Goal: Check status: Check status

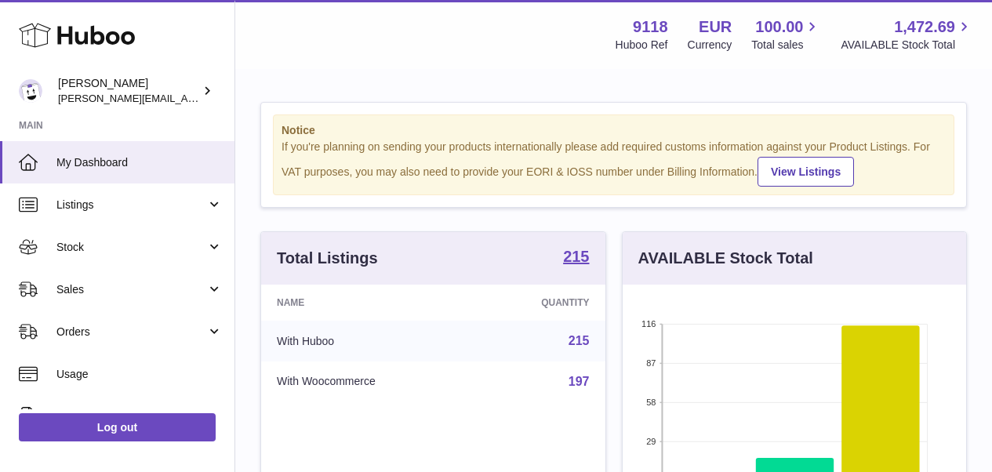
scroll to position [245, 344]
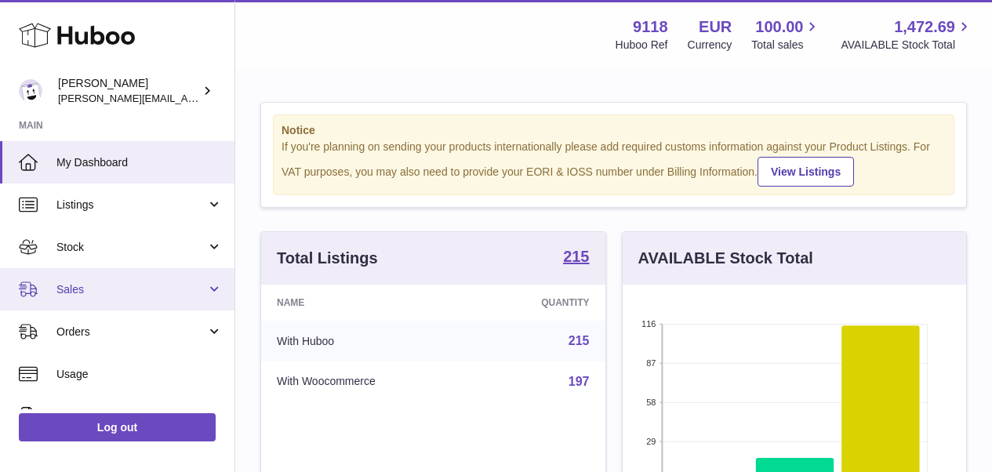
click at [116, 282] on span "Sales" at bounding box center [131, 289] width 150 height 15
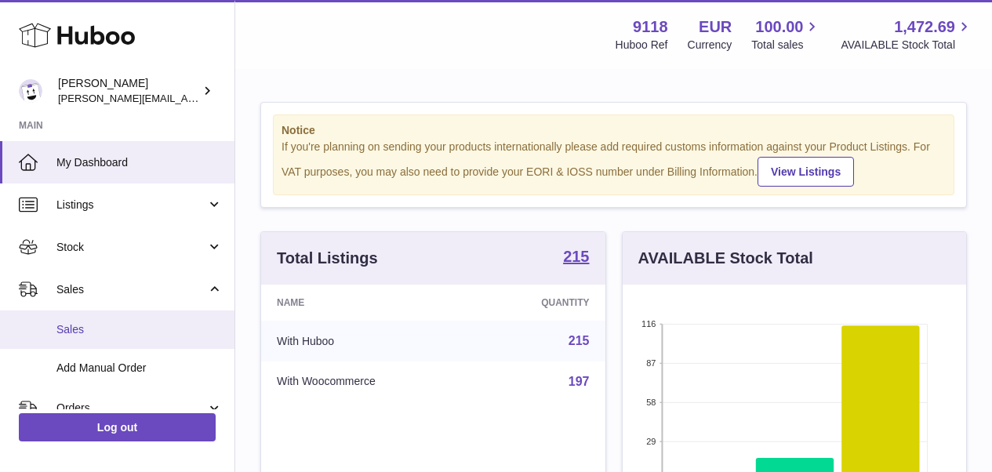
click at [114, 333] on span "Sales" at bounding box center [139, 329] width 166 height 15
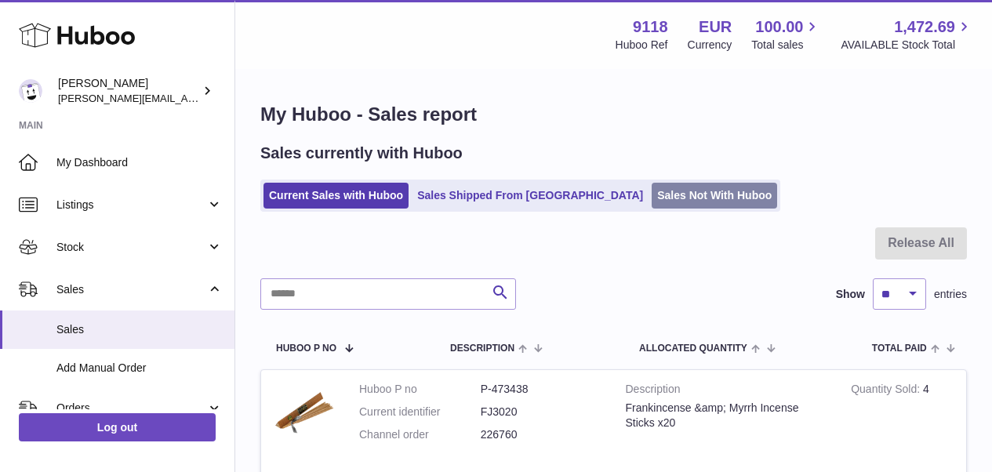
click at [652, 203] on link "Sales Not With Huboo" at bounding box center [715, 196] width 126 height 26
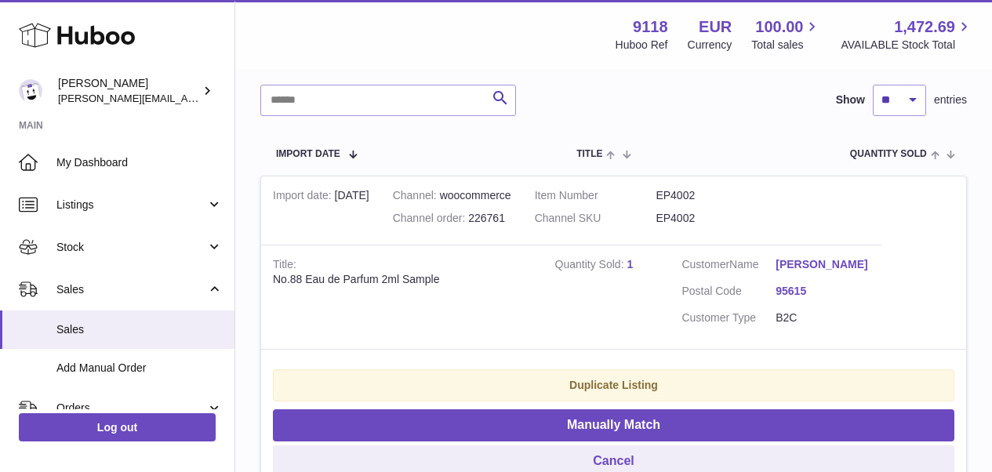
scroll to position [261, 0]
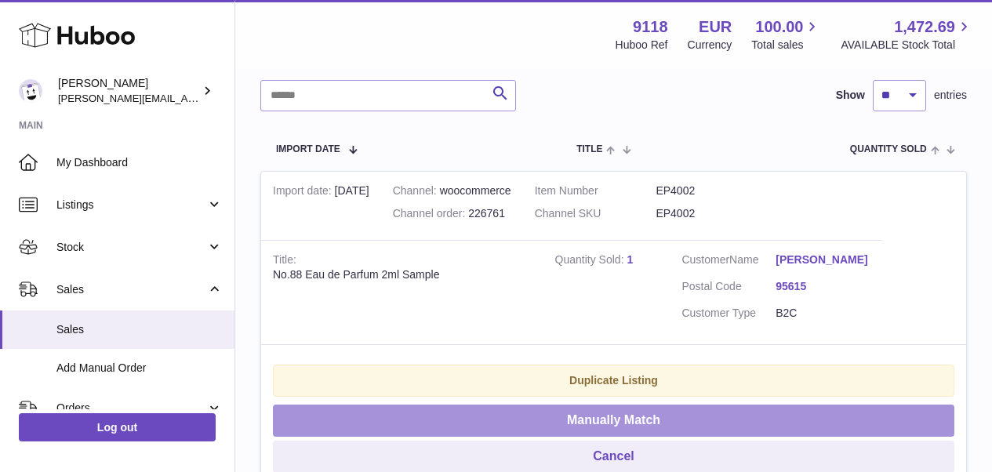
click at [823, 410] on button "Manually Match" at bounding box center [614, 421] width 682 height 32
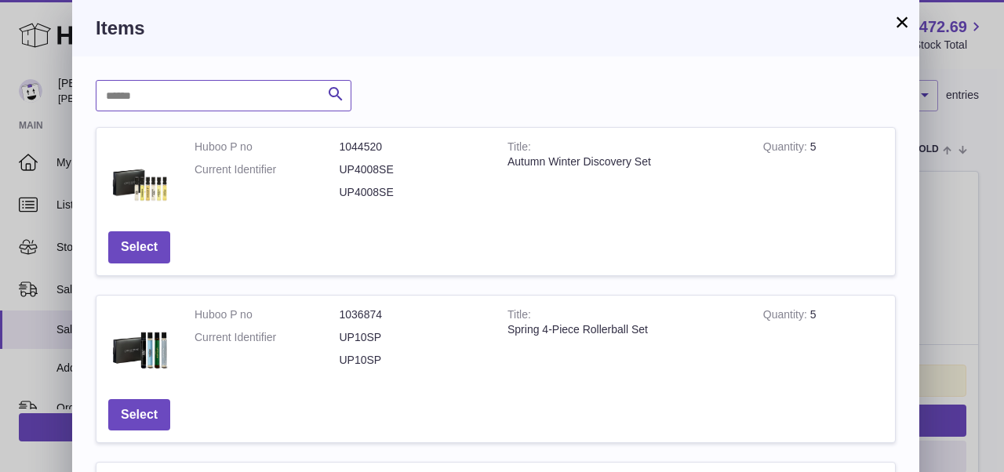
click at [244, 99] on input "text" at bounding box center [224, 95] width 256 height 31
type input "******"
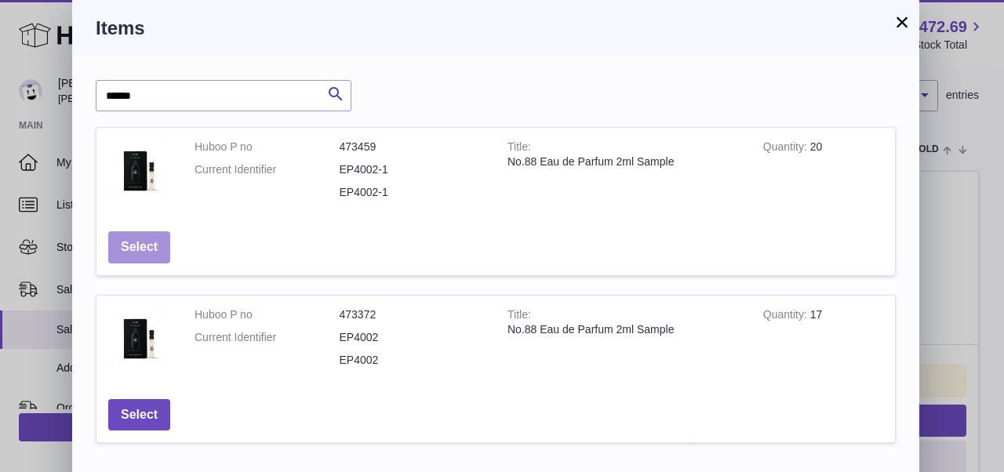
click at [147, 253] on button "Select" at bounding box center [139, 247] width 62 height 32
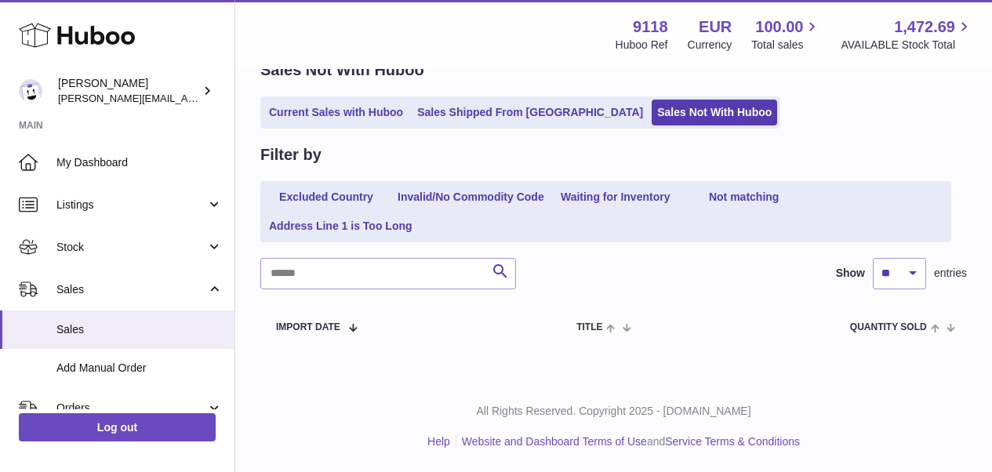
scroll to position [79, 0]
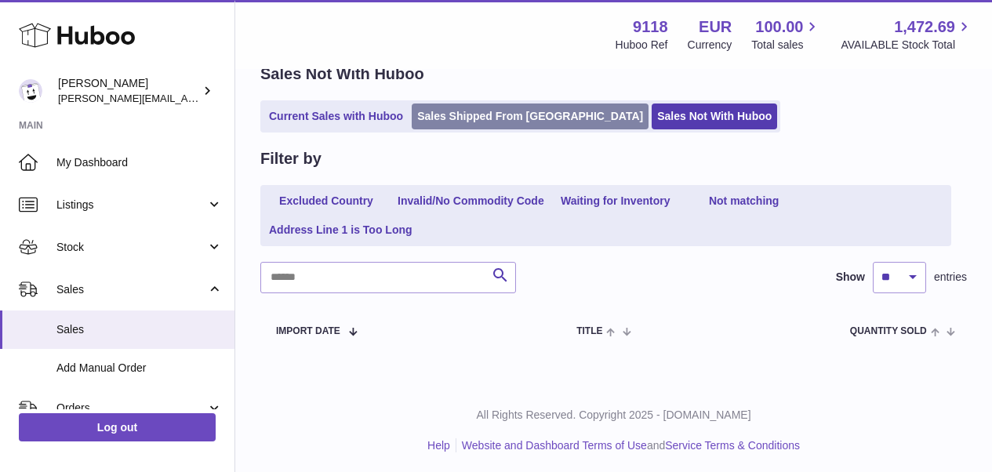
click at [450, 110] on link "Sales Shipped From Huboo" at bounding box center [530, 117] width 237 height 26
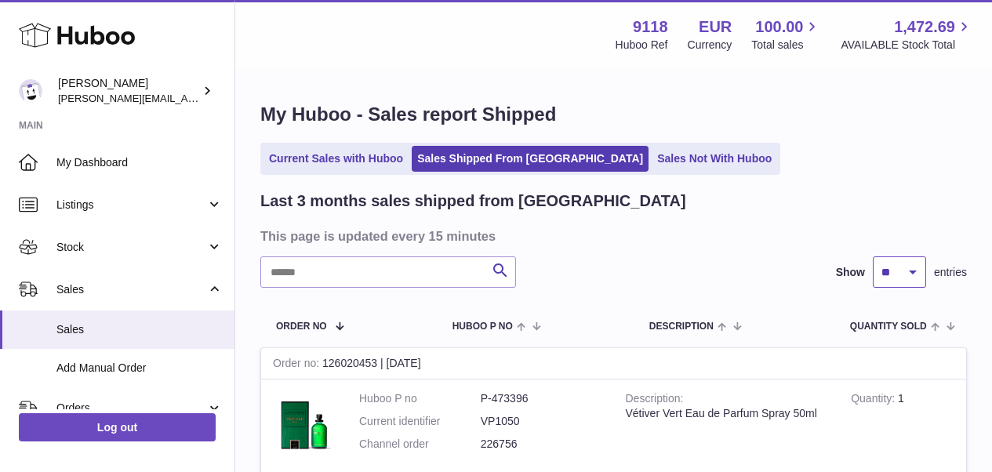
select select "**"
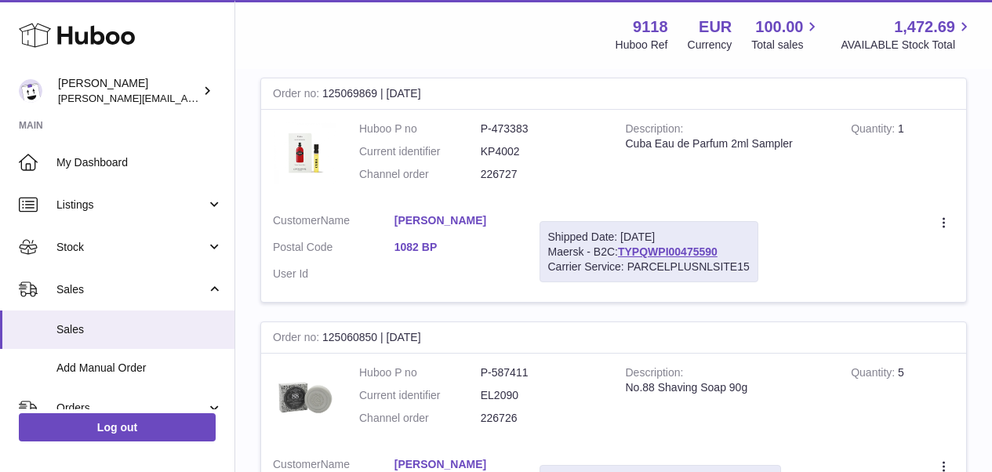
scroll to position [12083, 0]
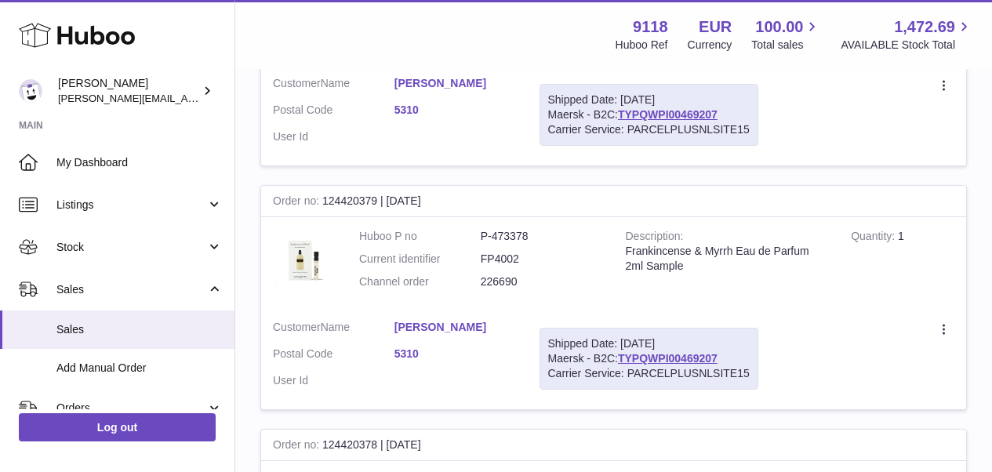
scroll to position [12259, 0]
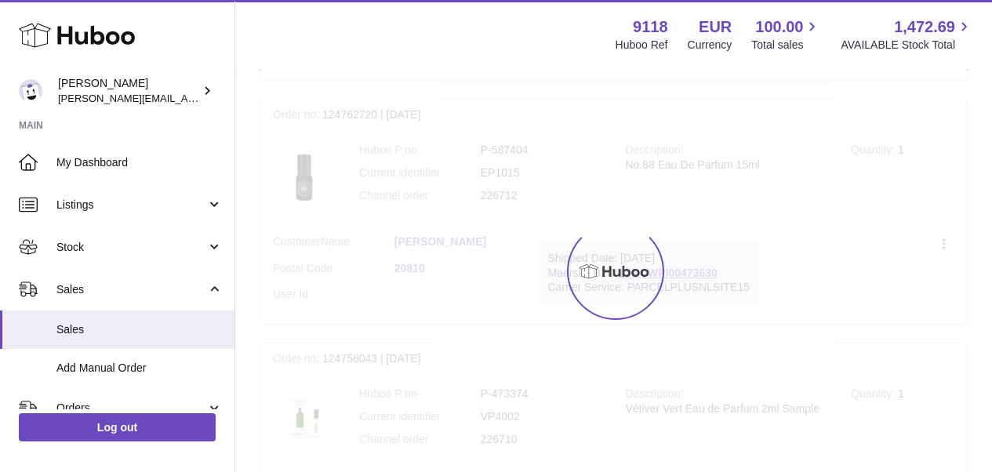
scroll to position [71, 0]
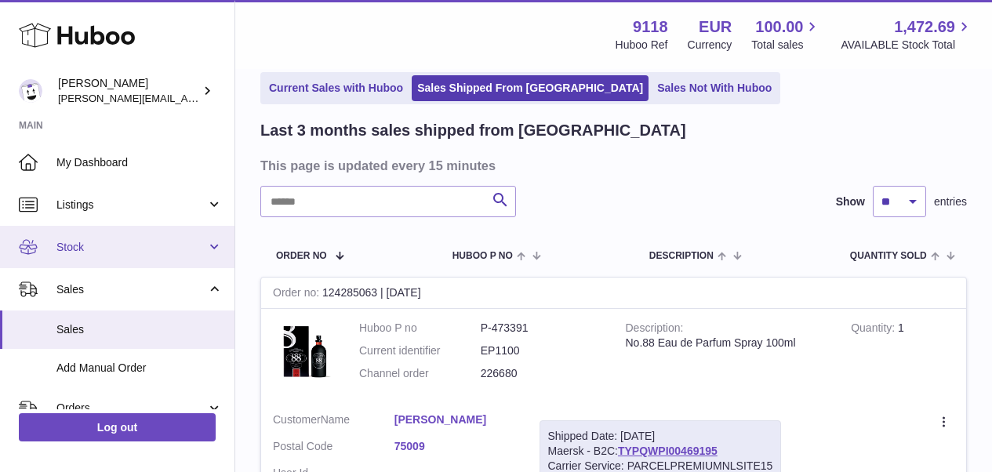
drag, startPoint x: 231, startPoint y: 240, endPoint x: 231, endPoint y: 260, distance: 20.4
click at [231, 260] on link "Stock" at bounding box center [117, 247] width 235 height 42
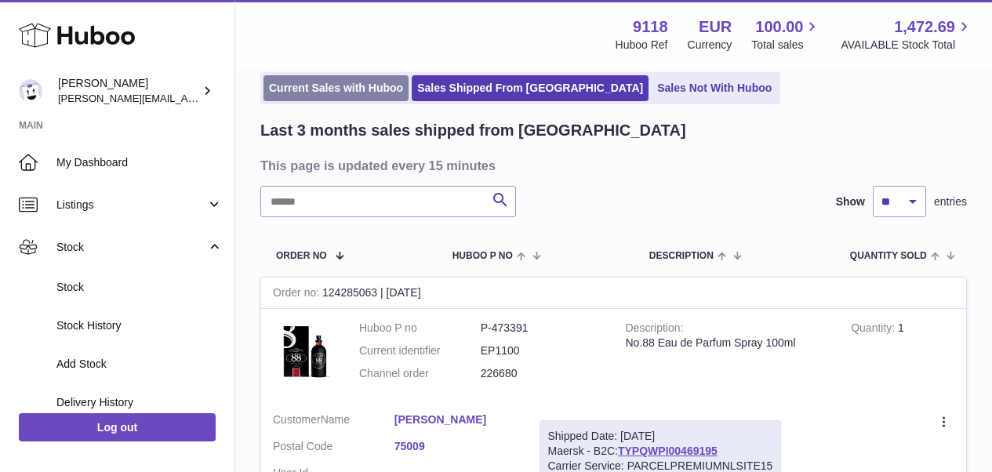
click at [335, 93] on link "Current Sales with Huboo" at bounding box center [336, 88] width 145 height 26
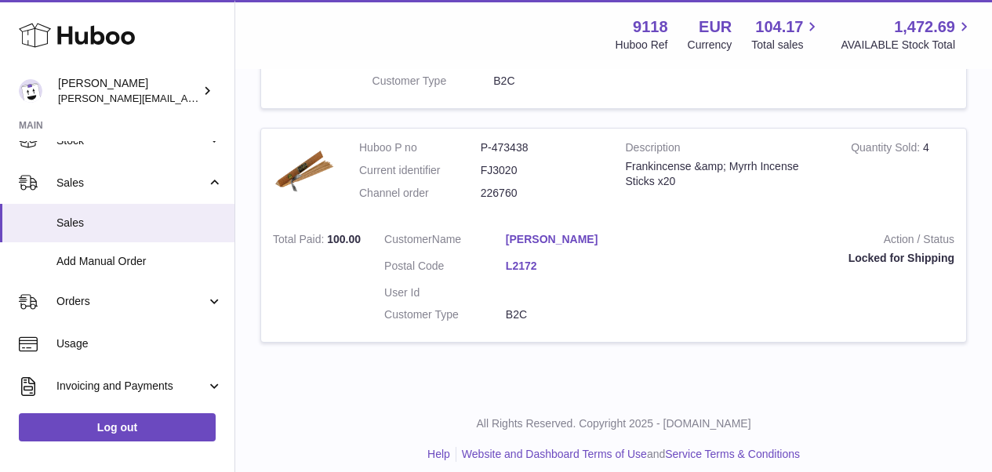
scroll to position [108, 0]
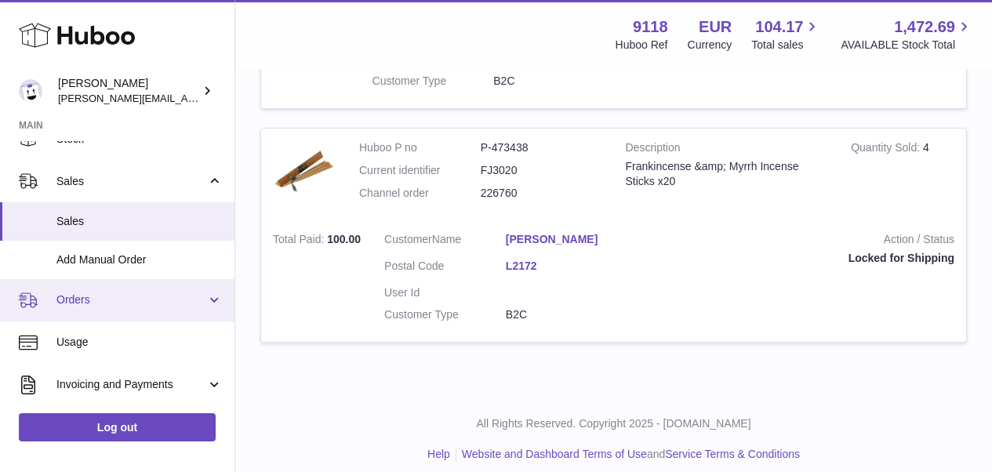
click at [122, 293] on span "Orders" at bounding box center [131, 300] width 150 height 15
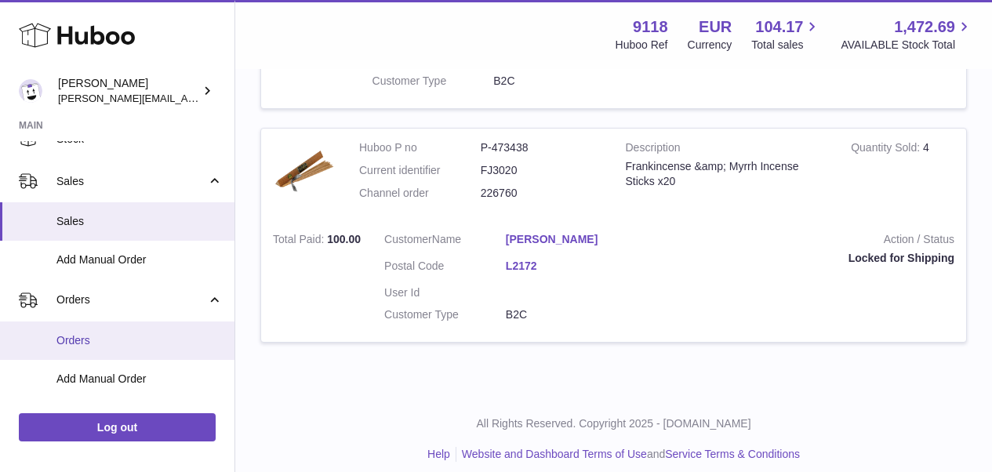
click at [112, 333] on span "Orders" at bounding box center [139, 340] width 166 height 15
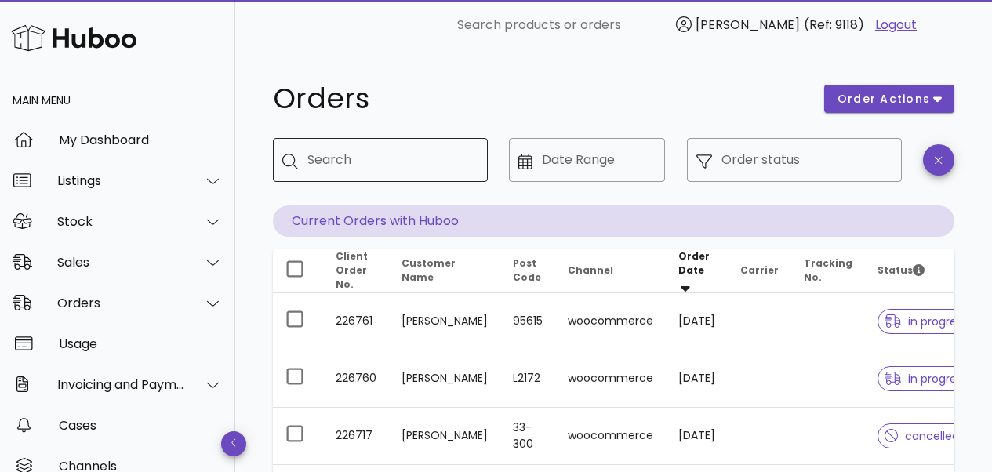
click at [389, 176] on div "Search" at bounding box center [392, 160] width 168 height 44
type input "*"
type input "****"
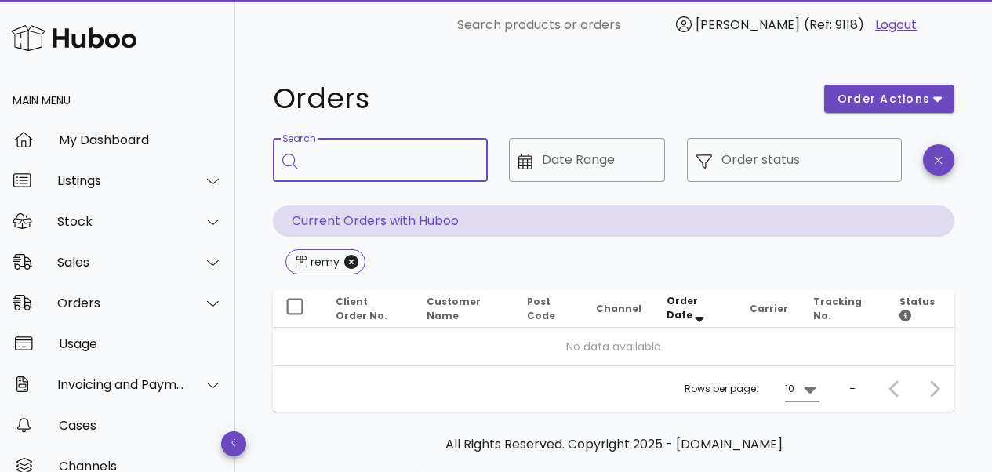
click at [401, 171] on input "Search" at bounding box center [392, 159] width 168 height 25
click at [902, 89] on button "order actions" at bounding box center [890, 99] width 130 height 28
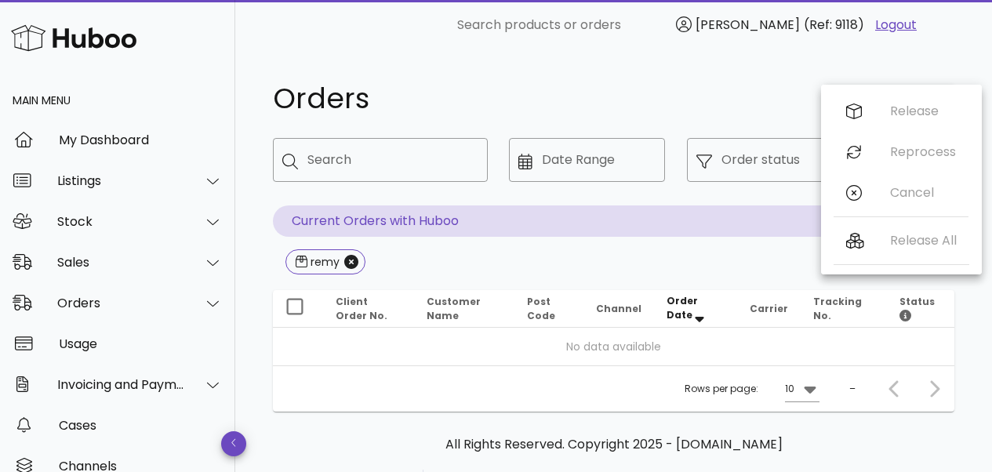
click at [785, 78] on div "Orders" at bounding box center [540, 98] width 552 height 47
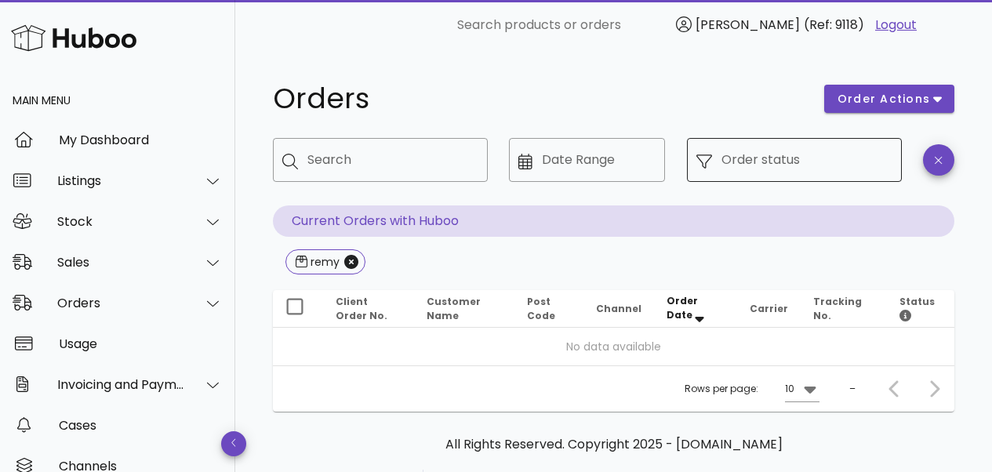
click at [725, 162] on input "Order status" at bounding box center [807, 159] width 171 height 25
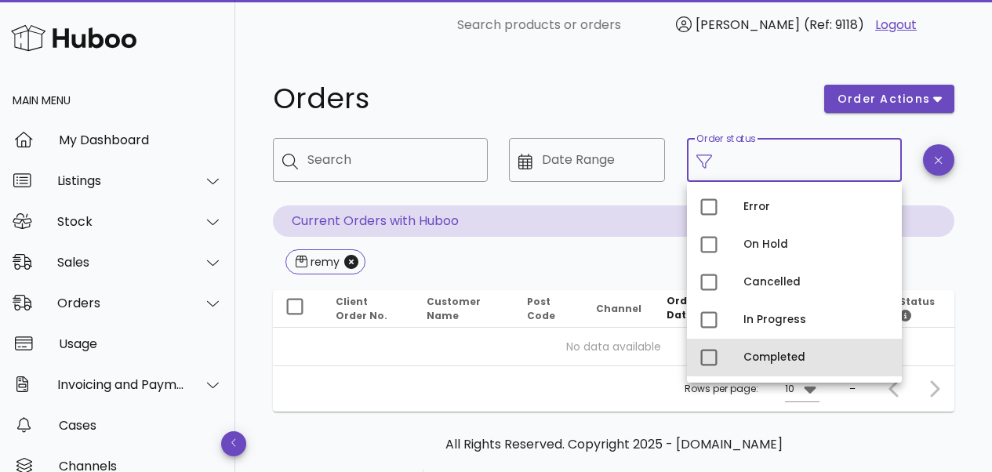
click at [737, 362] on div "Completed" at bounding box center [794, 358] width 215 height 38
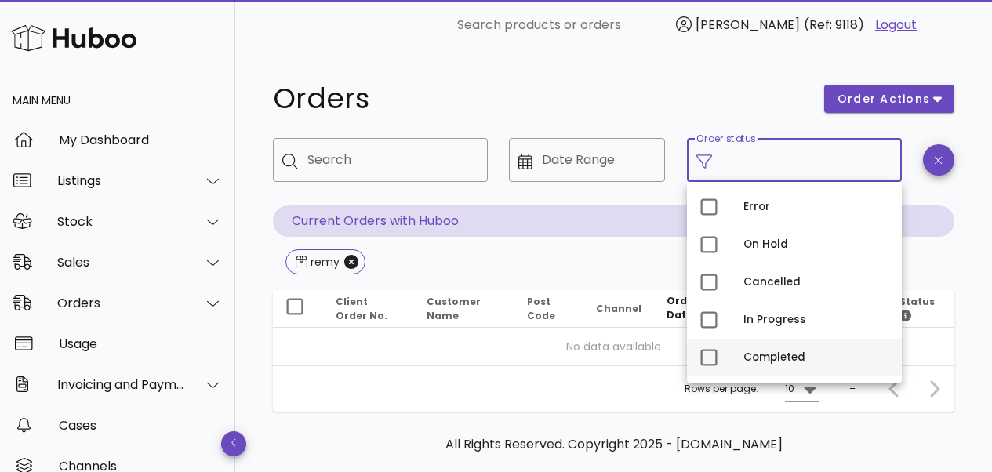
type input "**********"
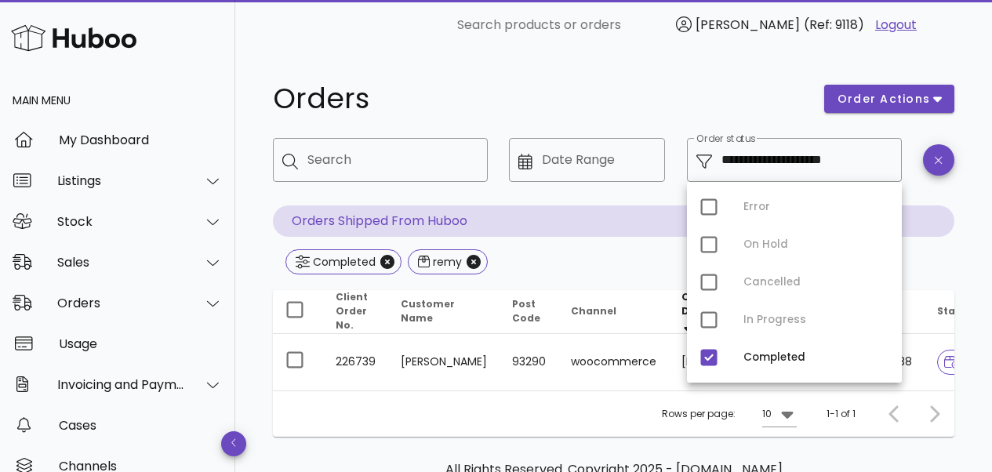
click at [593, 271] on div "Completed remy" at bounding box center [614, 263] width 682 height 28
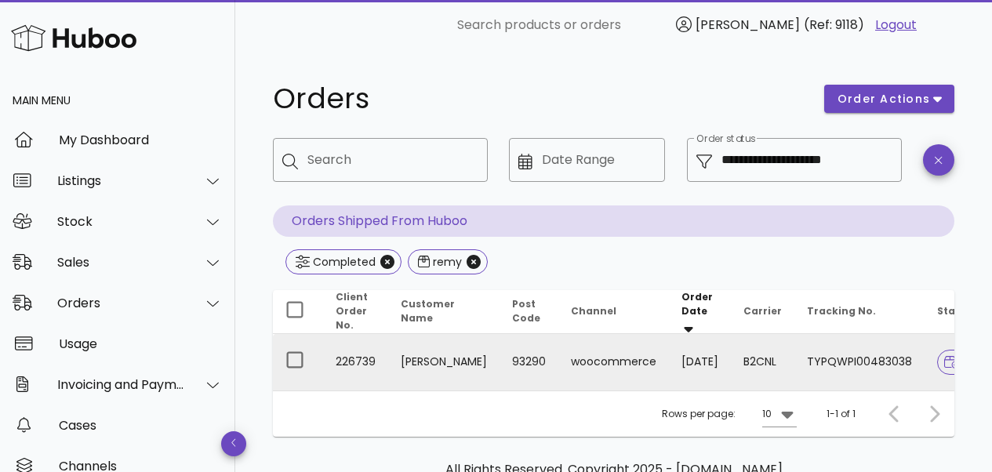
click at [366, 360] on td "226739" at bounding box center [355, 362] width 65 height 56
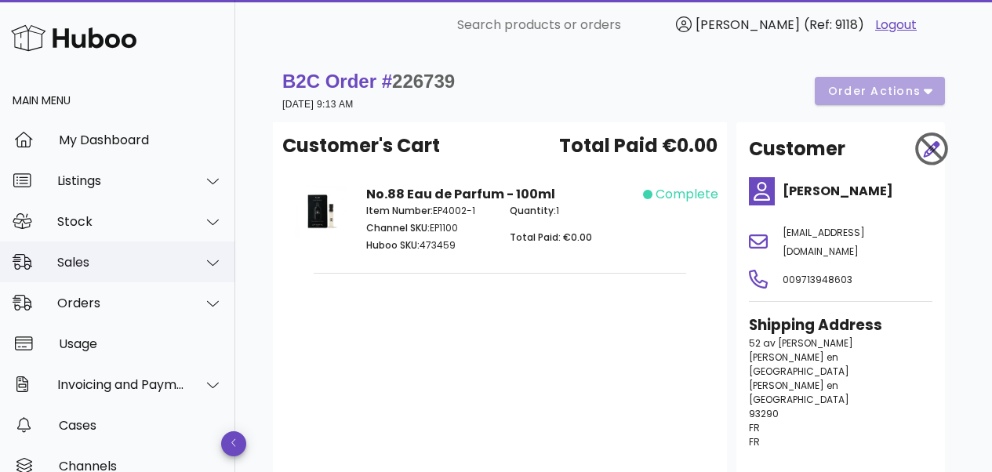
click at [97, 251] on div "Sales" at bounding box center [117, 262] width 235 height 41
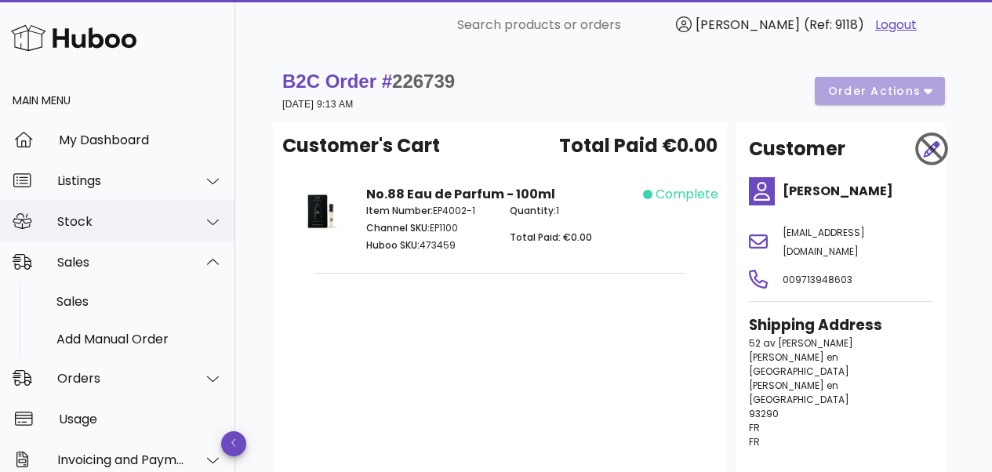
click at [98, 230] on div "Stock" at bounding box center [117, 221] width 235 height 41
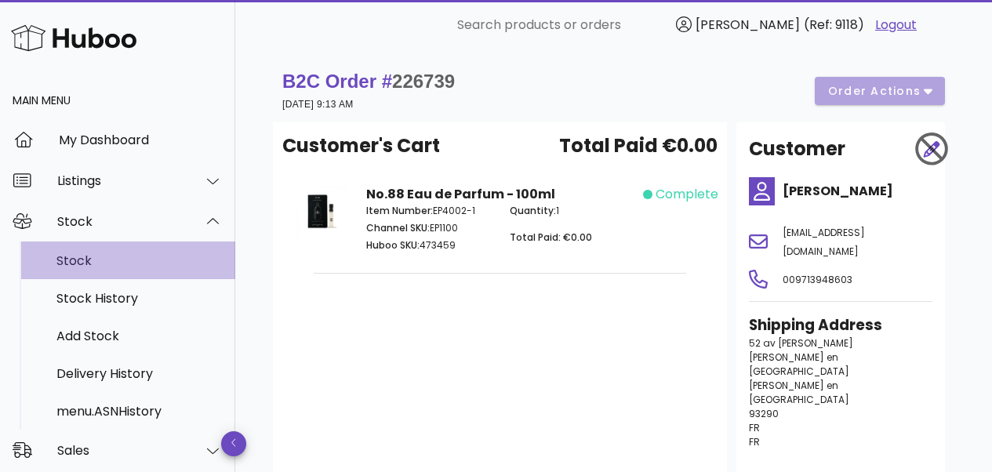
click at [82, 255] on div "Stock" at bounding box center [139, 260] width 166 height 15
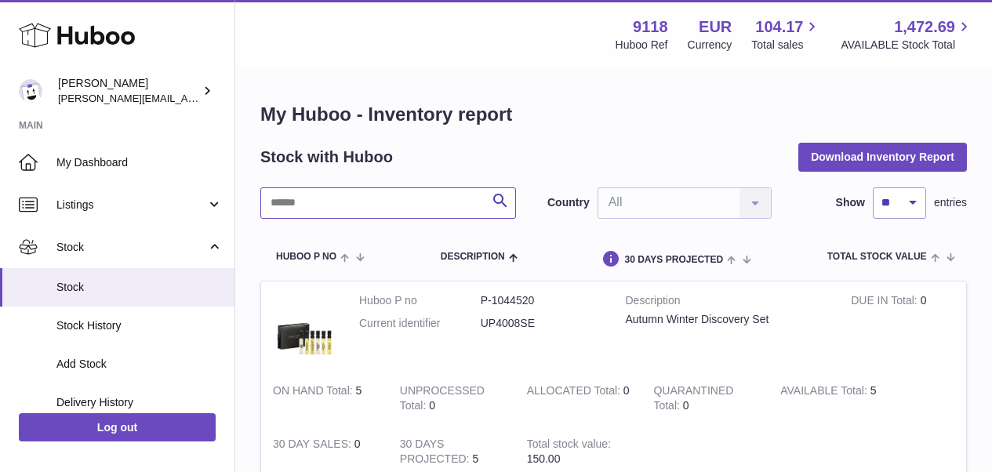
click at [294, 211] on input "text" at bounding box center [388, 203] width 256 height 31
type input "***"
